Goal: Transaction & Acquisition: Obtain resource

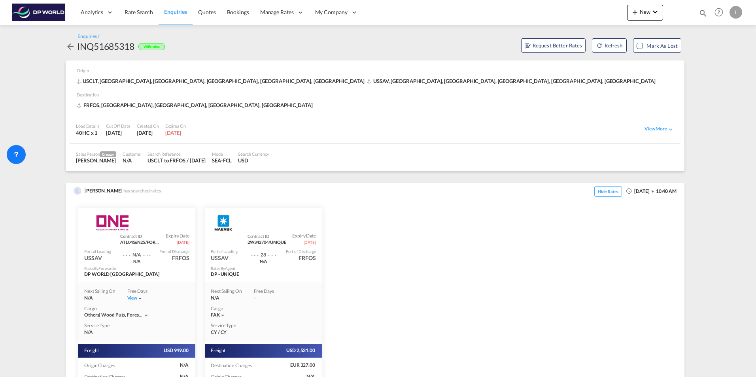
scroll to position [62, 0]
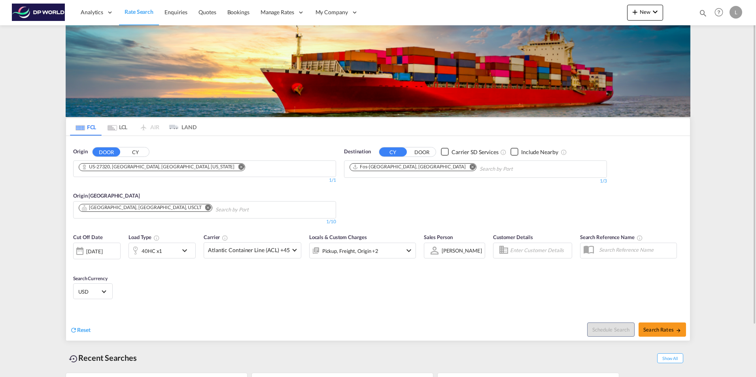
click at [238, 168] on md-icon "Remove" at bounding box center [241, 167] width 6 height 6
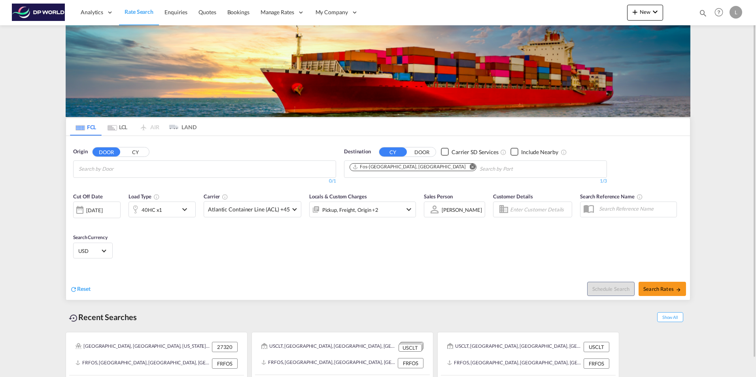
click at [143, 167] on input "Chips input." at bounding box center [116, 169] width 75 height 13
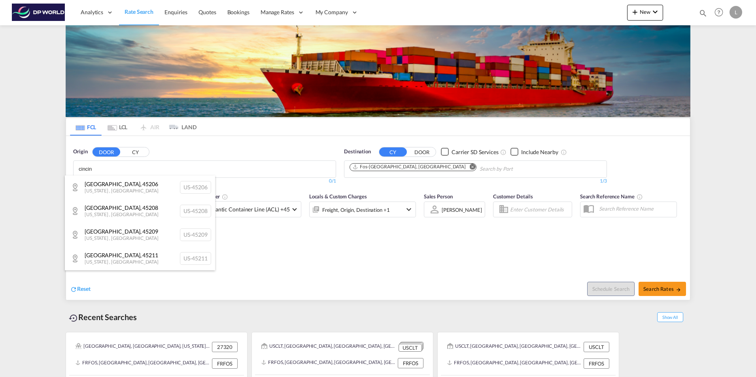
type input "cincin"
click at [128, 172] on body "Analytics Reports Dashboard Rate Search Enquiries Quotes Bookings" at bounding box center [378, 188] width 756 height 377
click at [117, 186] on div "Cincinnati , 45206 Ohio , United States US-45206" at bounding box center [140, 188] width 150 height 24
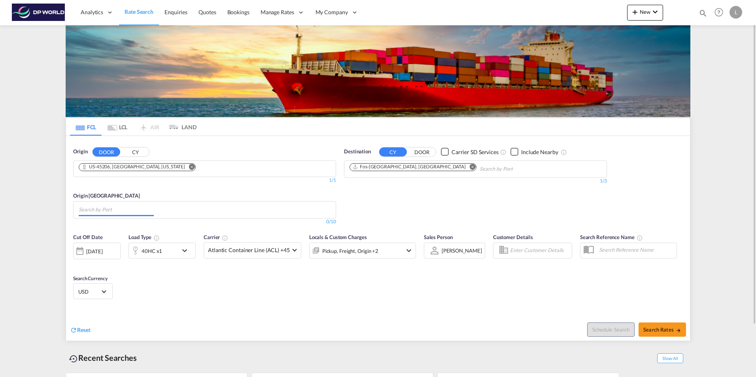
click at [121, 208] on input "Chips input." at bounding box center [116, 210] width 75 height 13
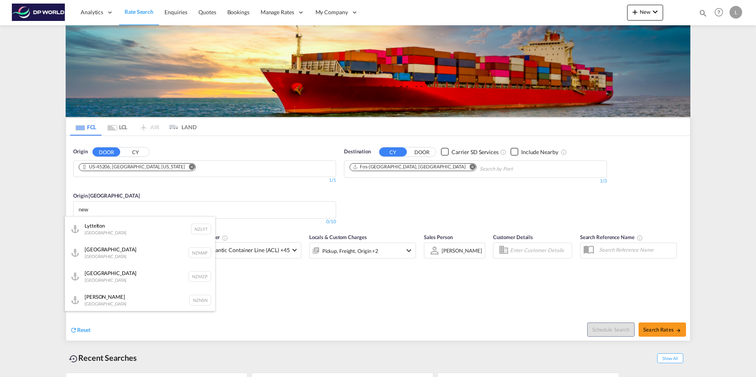
scroll to position [119, 0]
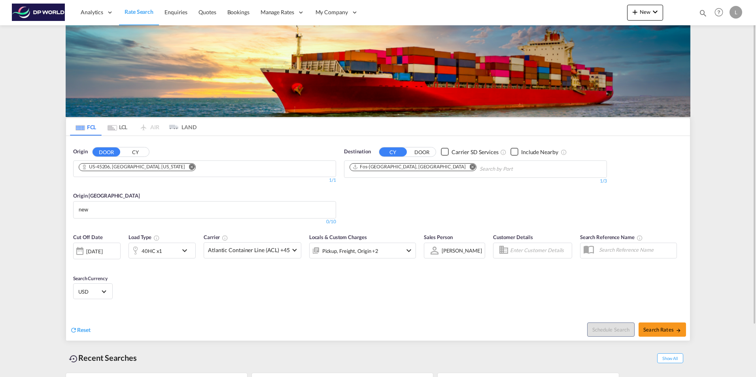
drag, startPoint x: 115, startPoint y: 207, endPoint x: 73, endPoint y: 211, distance: 42.1
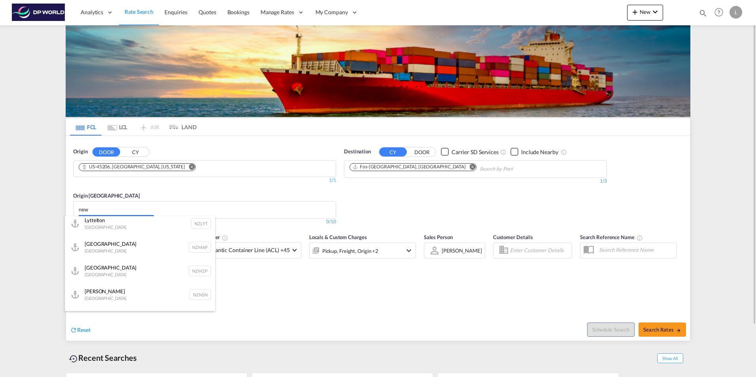
click at [100, 213] on body "Analytics Reports Dashboard Rate Search Enquiries Quotes Bookings" at bounding box center [378, 188] width 756 height 377
click at [101, 214] on input "new" at bounding box center [116, 210] width 75 height 13
drag, startPoint x: 102, startPoint y: 212, endPoint x: 14, endPoint y: 215, distance: 88.2
click at [48, 215] on body "Analytics Reports Dashboard Rate Search Enquiries Quotes Bookings" at bounding box center [378, 188] width 756 height 377
type input "w"
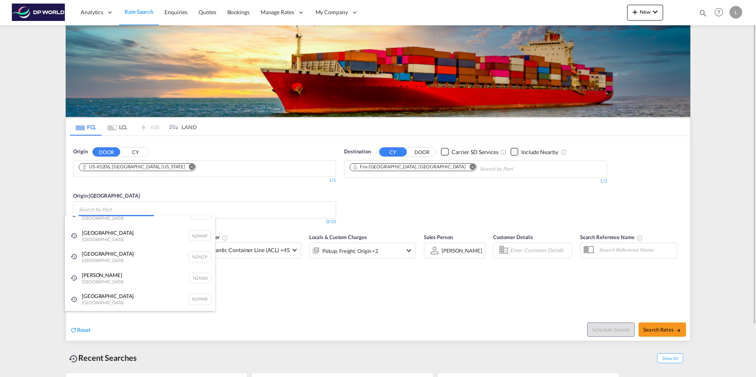
scroll to position [0, 0]
click at [172, 249] on div "New York, NY United States USNYC" at bounding box center [140, 255] width 150 height 21
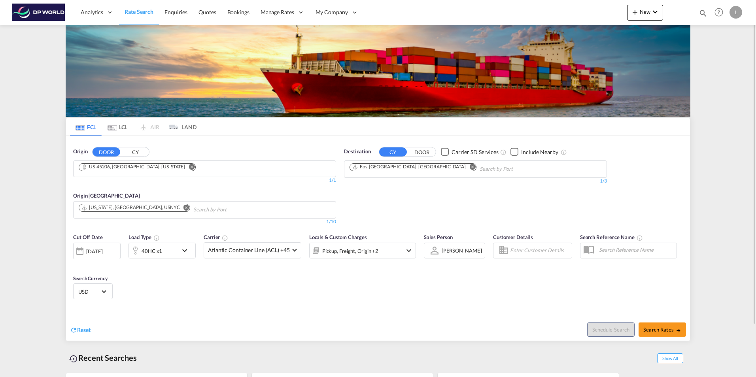
click at [470, 166] on md-icon "Remove" at bounding box center [473, 167] width 6 height 6
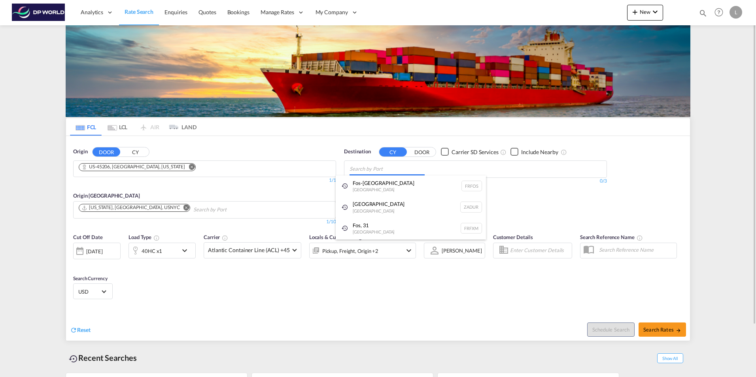
click at [375, 169] on body "Analytics Reports Dashboard Rate Search Enquiries Quotes Bookings" at bounding box center [378, 188] width 756 height 377
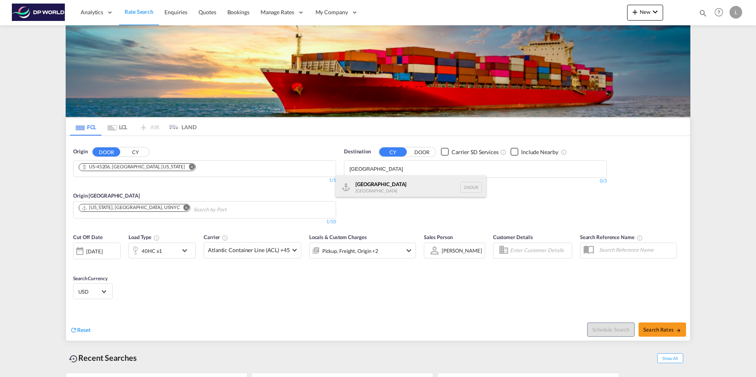
type input "durban"
click at [392, 188] on div "Durban South Africa ZADUR" at bounding box center [411, 188] width 150 height 24
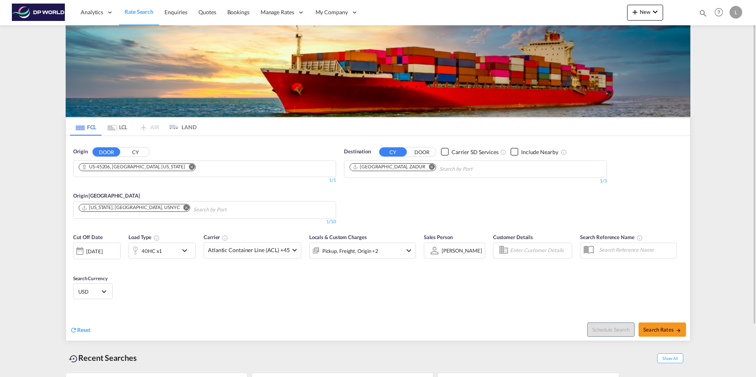
click at [134, 151] on button "CY" at bounding box center [135, 152] width 28 height 9
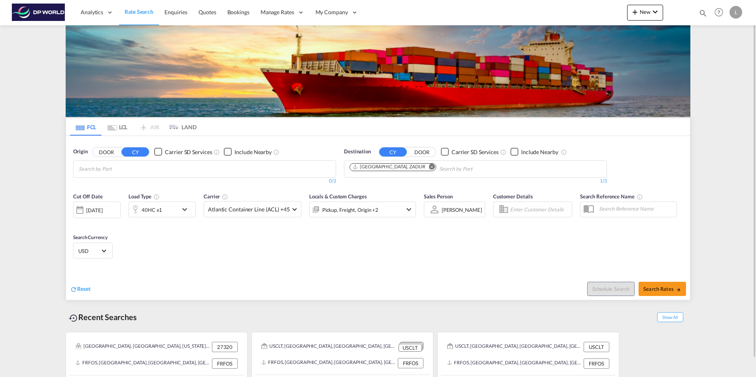
click at [114, 167] on body "Analytics Reports Dashboard Rate Search Enquiries Quotes Bookings" at bounding box center [378, 188] width 756 height 377
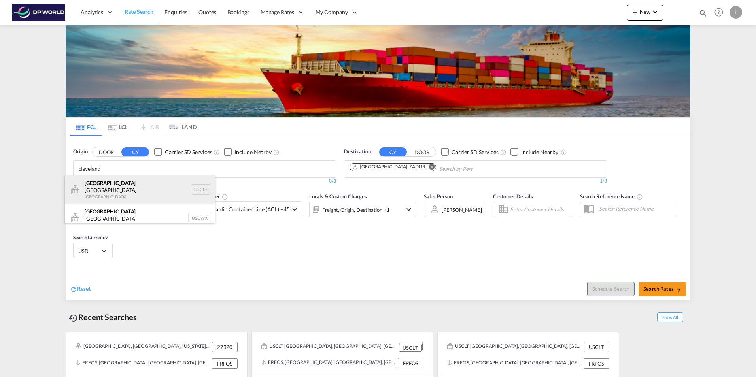
type input "cleveland"
click at [117, 188] on div "Cleveland , OH United States USCLE" at bounding box center [140, 190] width 150 height 28
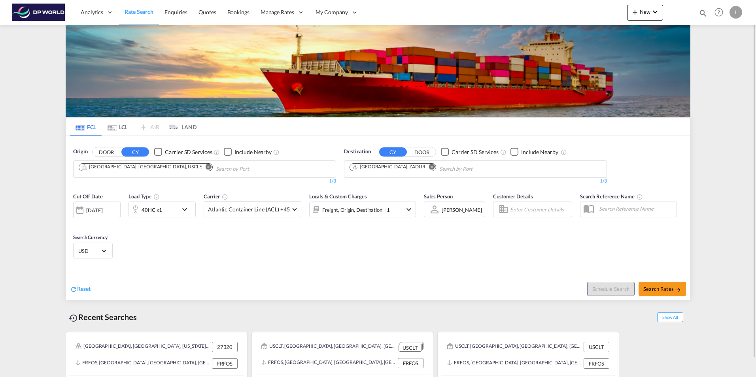
click at [340, 251] on div "Cut Off Date 06 Oct 2025 06/10/2025 Load Type 40HC x1 Carrier Atlantic Containe…" at bounding box center [378, 227] width 624 height 77
click at [657, 290] on span "Search Rates" at bounding box center [663, 289] width 38 height 6
type input "USCLE to ZADUR / 6 Oct 2025"
click at [107, 150] on button "DOOR" at bounding box center [107, 152] width 28 height 9
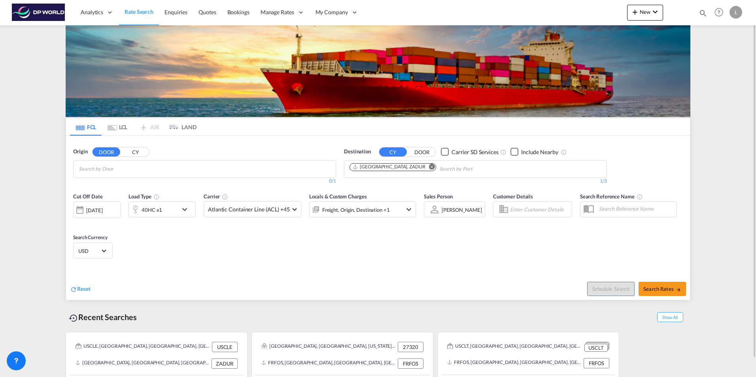
click at [120, 166] on input "Search by Door" at bounding box center [116, 169] width 75 height 13
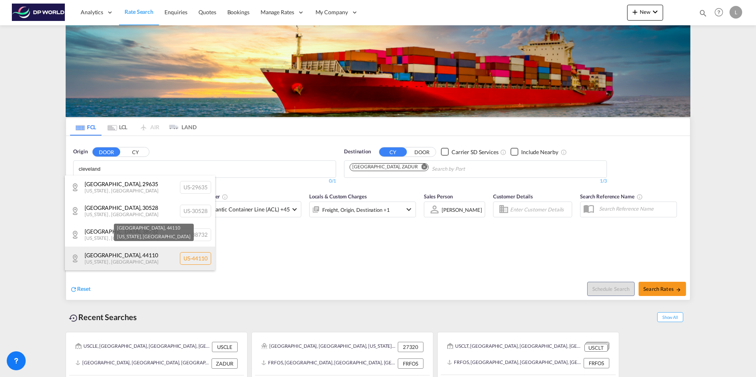
type input "cleveland"
click at [110, 260] on div "Cleveland , 44110 Ohio , United States US-44110" at bounding box center [140, 259] width 150 height 24
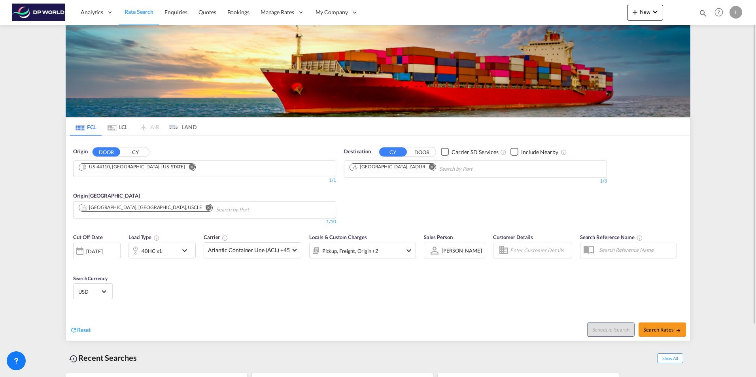
click at [206, 208] on md-icon "Remove" at bounding box center [209, 208] width 6 height 6
click at [116, 210] on body "Analytics Reports Dashboard Rate Search Enquiries Quotes Bookings" at bounding box center [378, 188] width 756 height 377
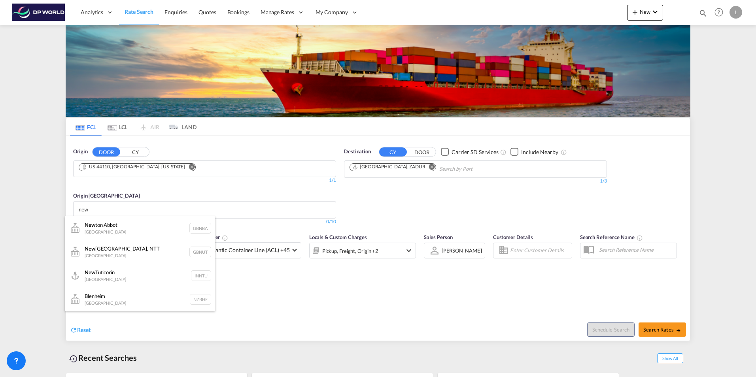
type input "new"
drag, startPoint x: 109, startPoint y: 208, endPoint x: 81, endPoint y: 214, distance: 28.6
click at [97, 212] on body "Analytics Reports Dashboard Rate Search Enquiries Quotes Bookings" at bounding box center [378, 188] width 756 height 377
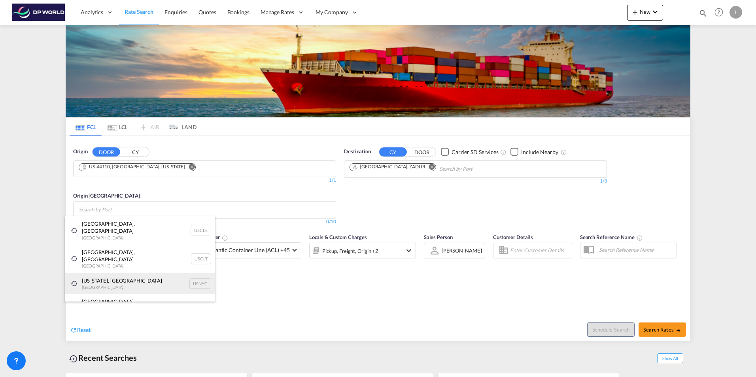
click at [127, 273] on div "New York, NY United States USNYC" at bounding box center [140, 283] width 150 height 21
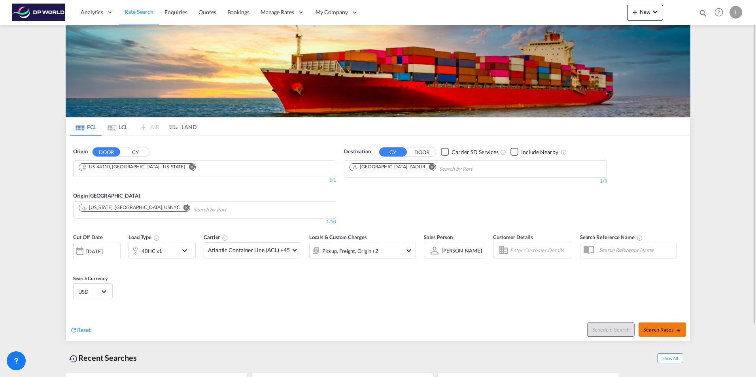
click at [656, 329] on span "Search Rates" at bounding box center [663, 330] width 38 height 6
type input "44110 to ZADUR / 6 Oct 2025"
